Goal: Task Accomplishment & Management: Manage account settings

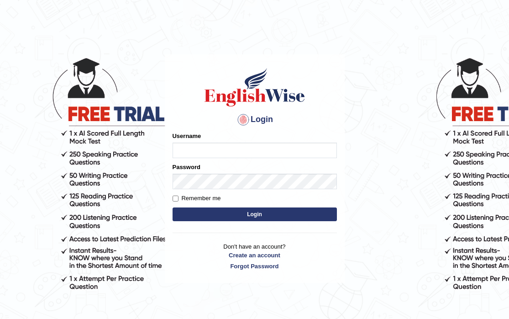
type input "sh4kti_2133"
click at [173, 198] on input "Remember me" at bounding box center [176, 198] width 6 height 6
checkbox input "true"
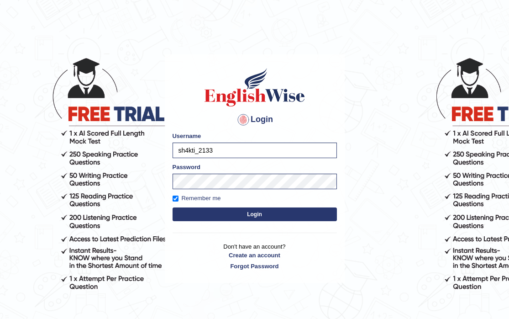
click at [241, 211] on button "Login" at bounding box center [255, 214] width 164 height 14
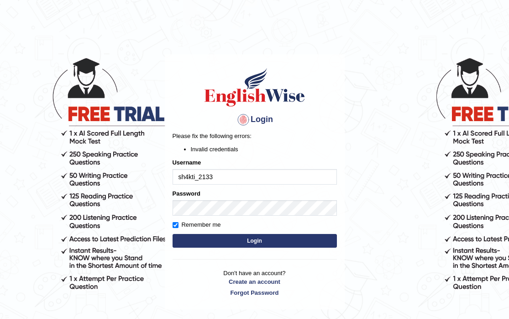
click at [229, 176] on input "sh4kti_2133" at bounding box center [255, 177] width 164 height 16
click at [226, 176] on input "sh4kti_2133" at bounding box center [255, 177] width 164 height 16
type input "s"
